Goal: Find specific page/section: Find specific page/section

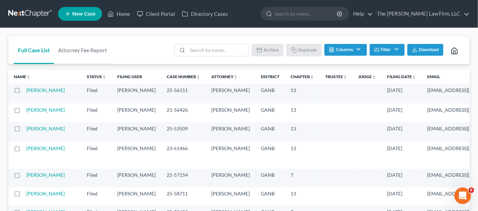
click at [225, 49] on input "search" at bounding box center [218, 50] width 61 height 12
type input "[PERSON_NAME]"
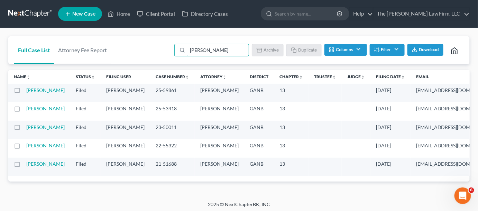
click at [30, 92] on link "[PERSON_NAME]" at bounding box center [45, 90] width 38 height 6
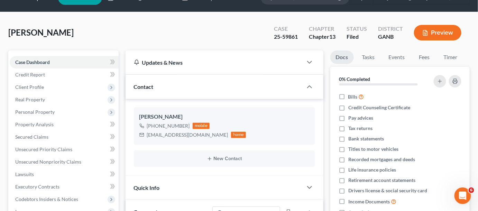
scroll to position [209, 0]
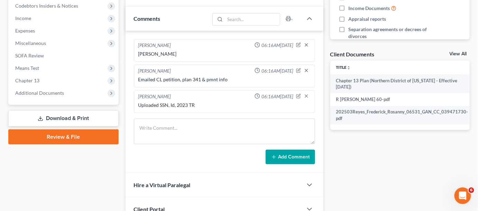
click at [35, 92] on span "Additional Documents" at bounding box center [39, 93] width 49 height 6
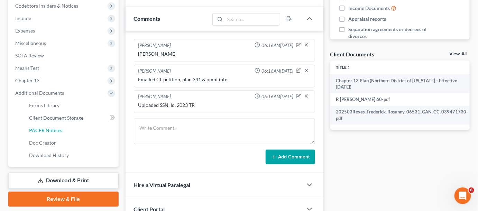
click at [40, 129] on span "PACER Notices" at bounding box center [45, 130] width 33 height 6
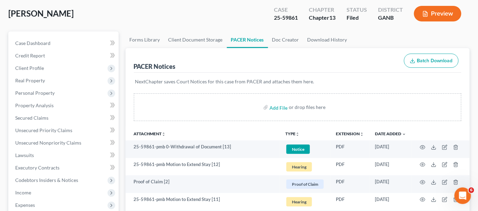
scroll to position [52, 0]
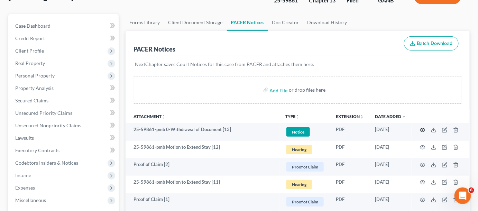
click at [423, 132] on icon "button" at bounding box center [423, 130] width 6 height 6
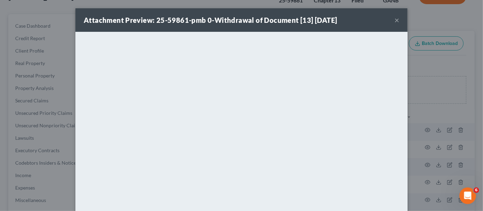
click at [395, 20] on button "×" at bounding box center [397, 20] width 5 height 8
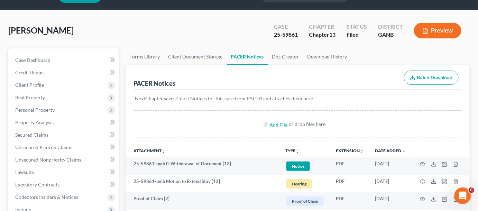
scroll to position [0, 0]
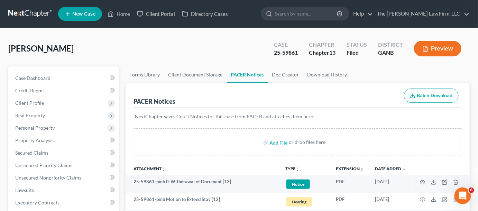
click at [292, 15] on input "search" at bounding box center [306, 13] width 63 height 13
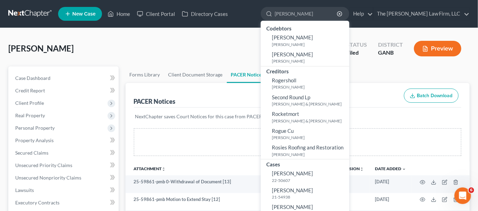
type input "[PERSON_NAME]"
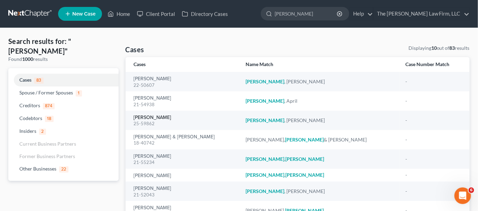
click at [159, 119] on link "[PERSON_NAME]" at bounding box center [153, 117] width 38 height 5
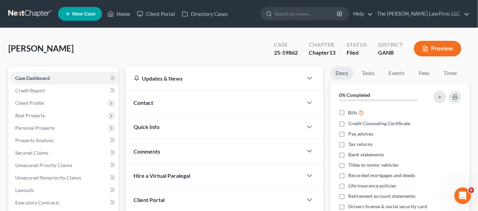
scroll to position [170, 0]
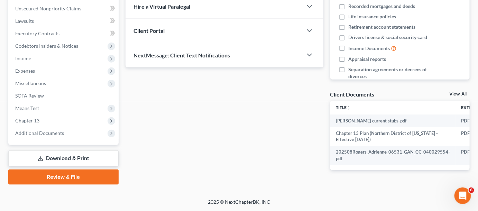
click at [19, 130] on span "Additional Documents" at bounding box center [39, 133] width 49 height 6
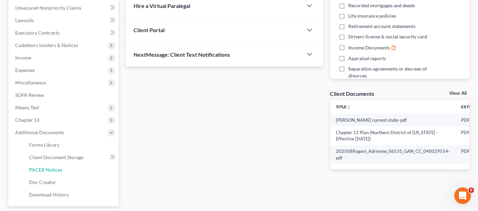
click at [36, 167] on span "PACER Notices" at bounding box center [45, 170] width 33 height 6
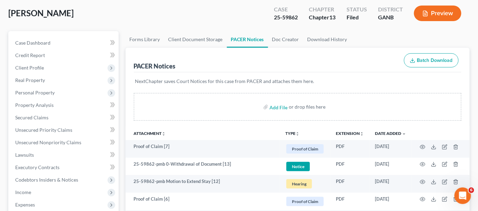
scroll to position [52, 0]
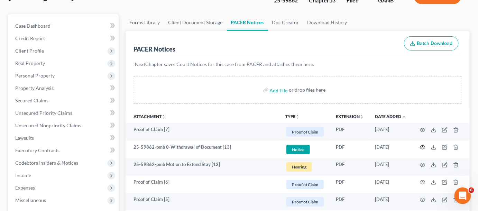
click at [422, 147] on circle "button" at bounding box center [422, 147] width 1 height 1
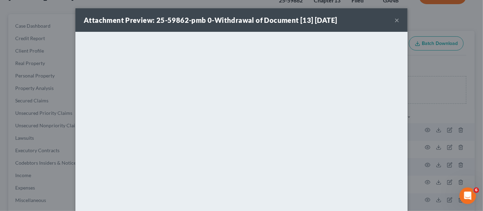
click at [445, 108] on div "Attachment Preview: 25-59862-pmb 0-Withdrawal of Document [13] [DATE] × <object…" at bounding box center [241, 105] width 483 height 211
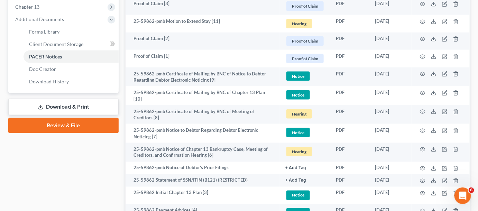
scroll to position [315, 0]
